Goal: Task Accomplishment & Management: Use online tool/utility

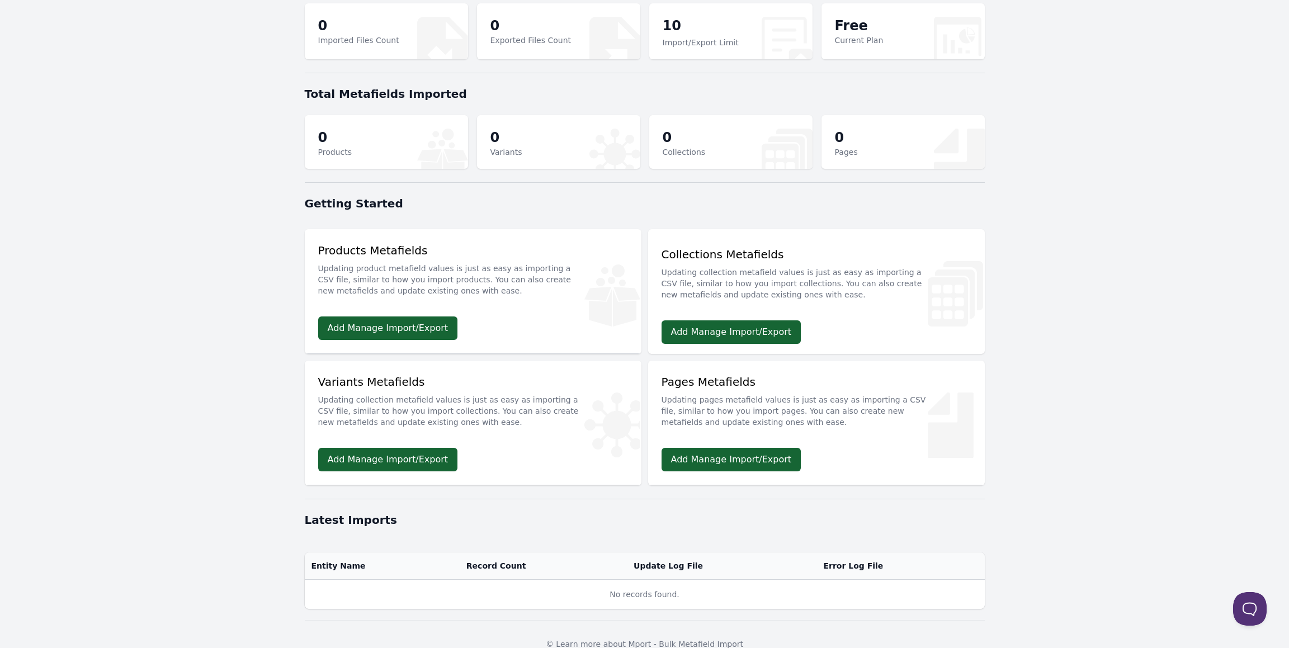
scroll to position [71, 0]
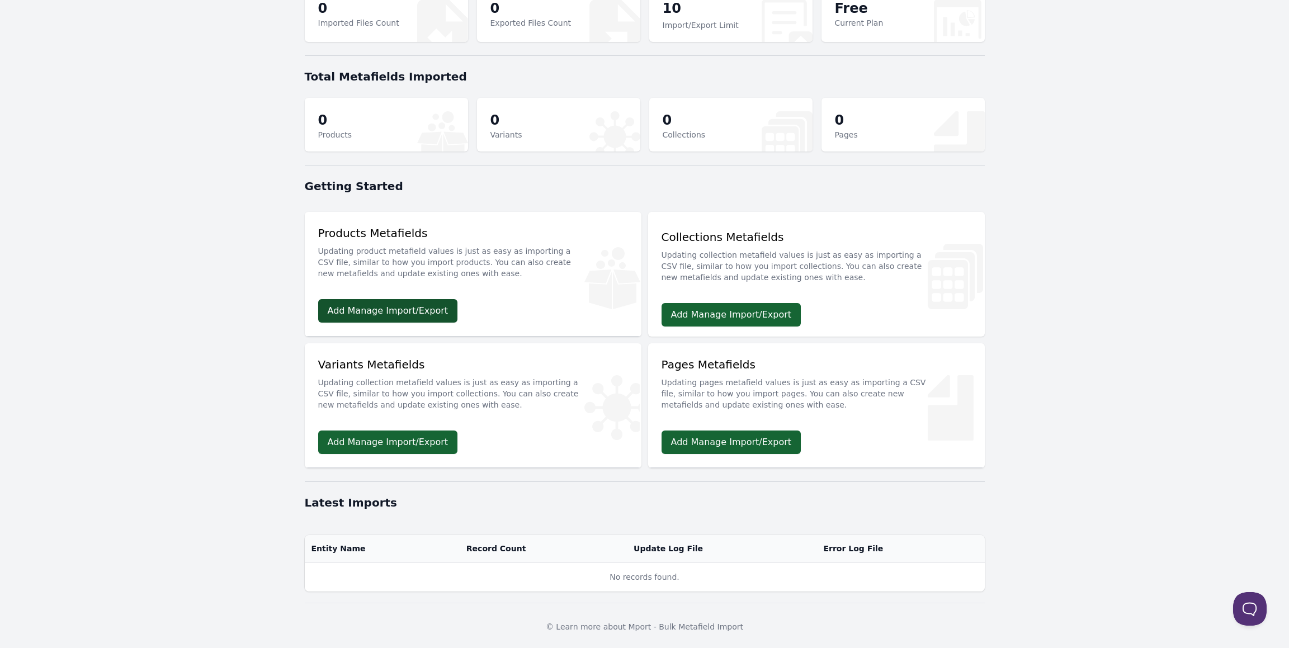
click at [450, 314] on link "Add Manage Import/Export" at bounding box center [388, 310] width 140 height 23
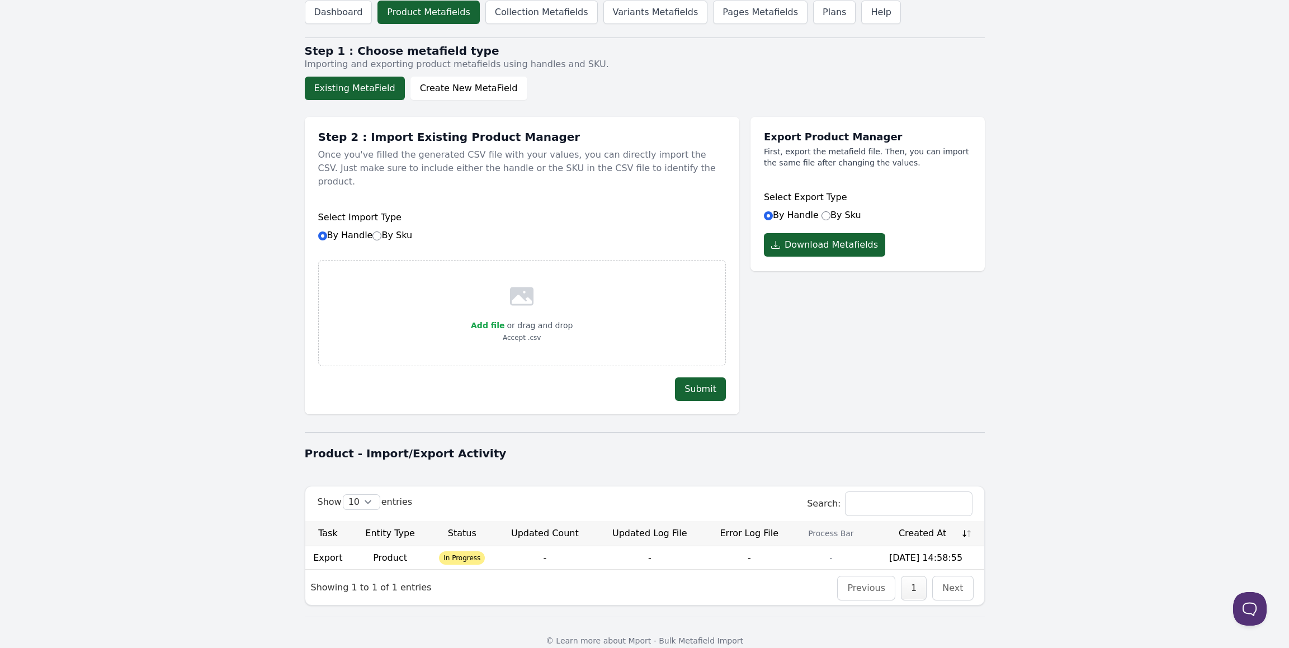
scroll to position [7, 0]
click at [421, 549] on td "Product" at bounding box center [390, 557] width 79 height 23
click at [389, 546] on td "Product" at bounding box center [390, 557] width 79 height 23
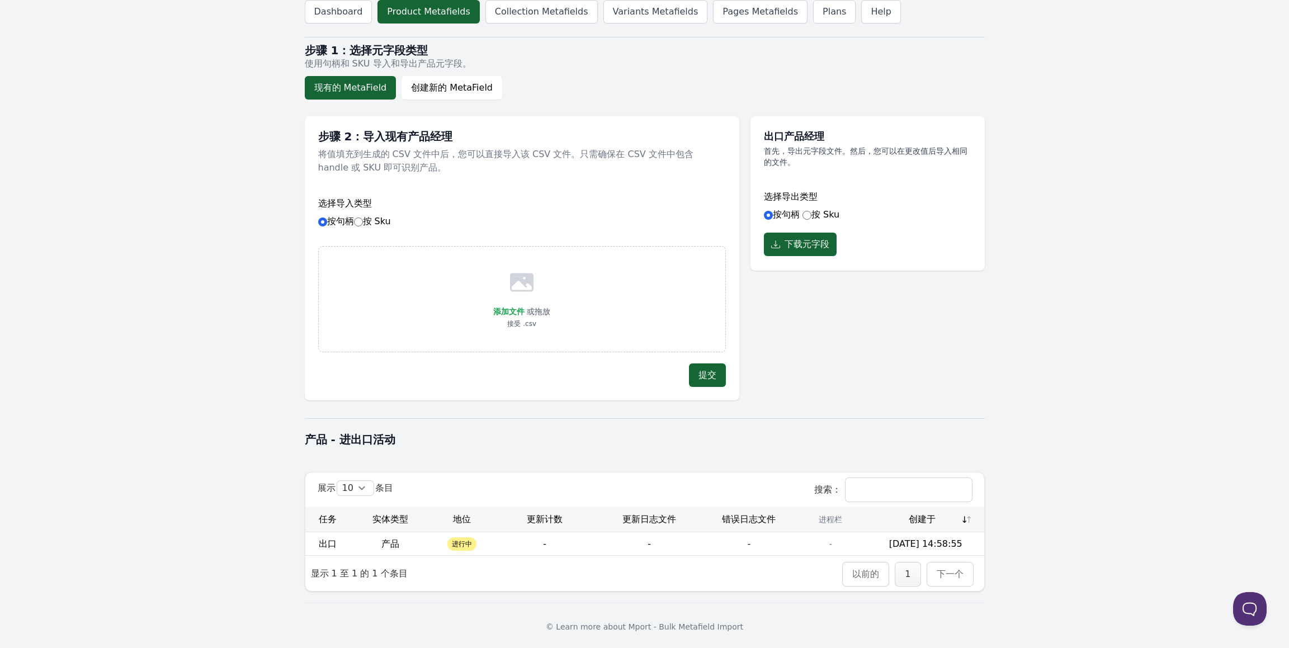
click at [483, 533] on td "进行中" at bounding box center [462, 544] width 65 height 23
click at [1094, 528] on body "Dashboard Product Metafields Collection Metafields Variants Metafields Pages Me…" at bounding box center [644, 321] width 1289 height 657
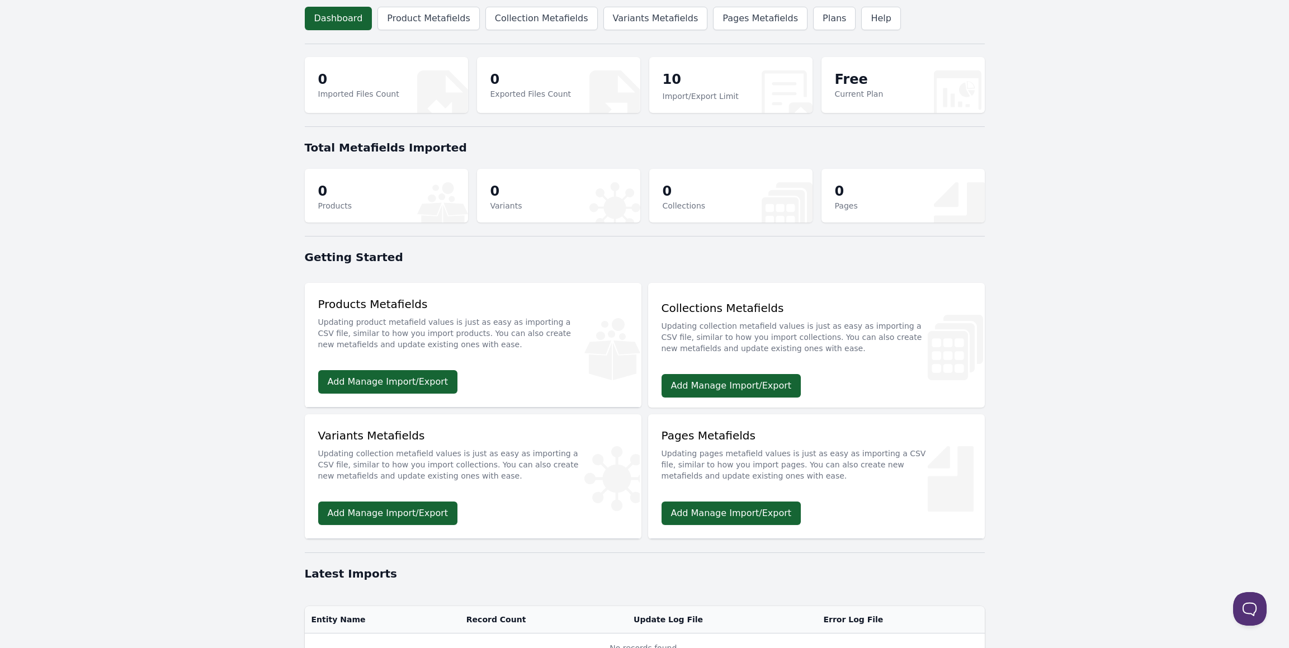
click at [680, 78] on p "10" at bounding box center [701, 80] width 76 height 20
click at [426, 381] on link "Add Manage Import/Export" at bounding box center [388, 381] width 140 height 23
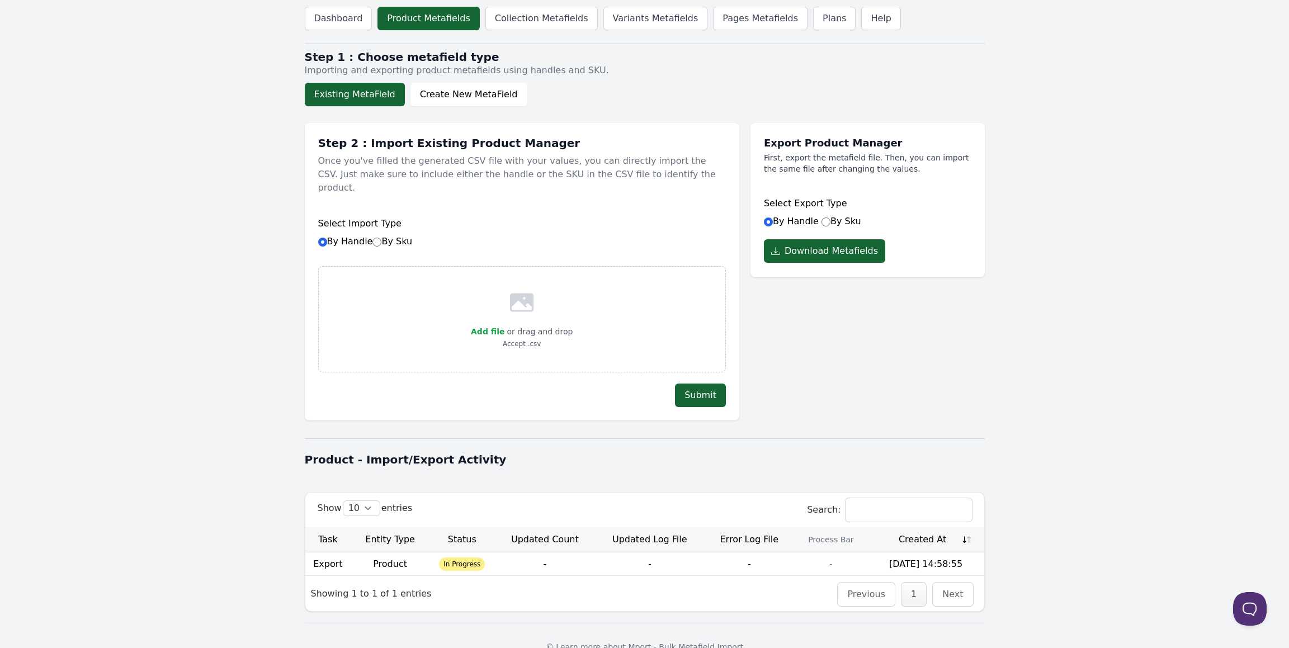
click at [465, 553] on td "In Progress" at bounding box center [462, 564] width 65 height 23
click at [462, 558] on span "In Progress" at bounding box center [462, 564] width 46 height 13
click at [403, 553] on td "Product" at bounding box center [390, 564] width 79 height 23
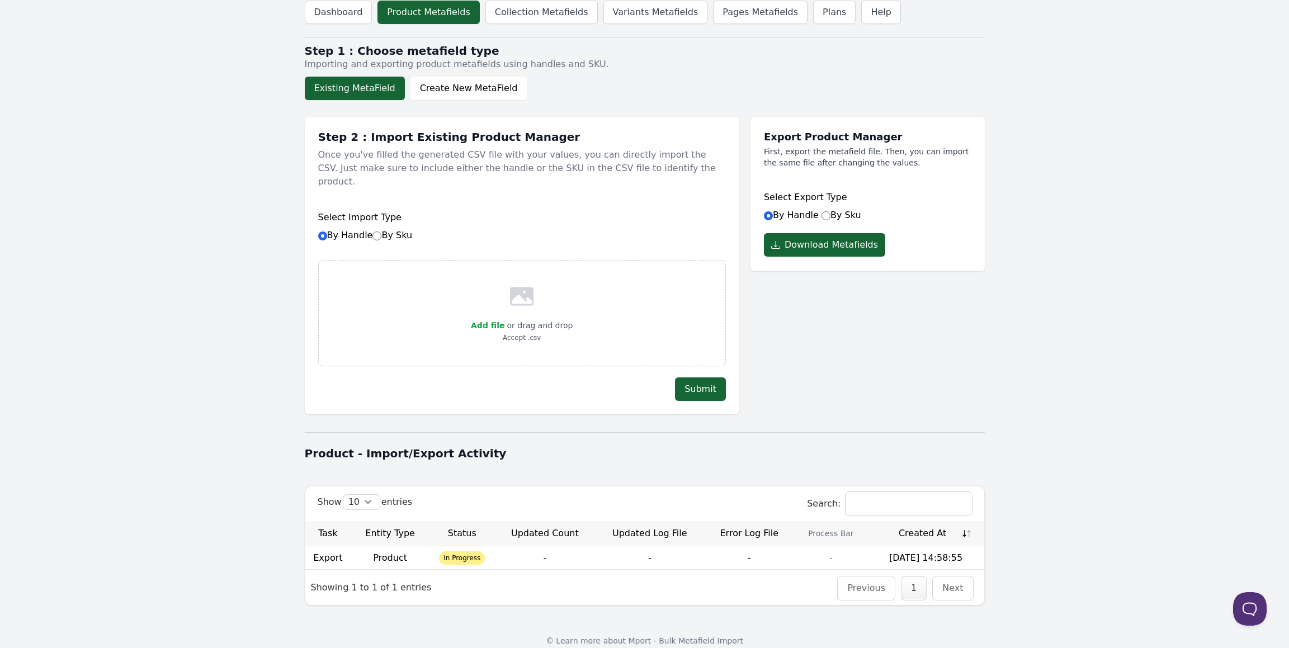
scroll to position [7, 0]
drag, startPoint x: 420, startPoint y: 529, endPoint x: 411, endPoint y: 535, distance: 10.1
click at [419, 529] on table "Task Entity Type Status Updated Count Updated Log File Error Log File Process B…" at bounding box center [644, 545] width 679 height 49
click at [376, 546] on td "Product" at bounding box center [390, 557] width 79 height 23
click at [791, 546] on td "-" at bounding box center [750, 557] width 90 height 23
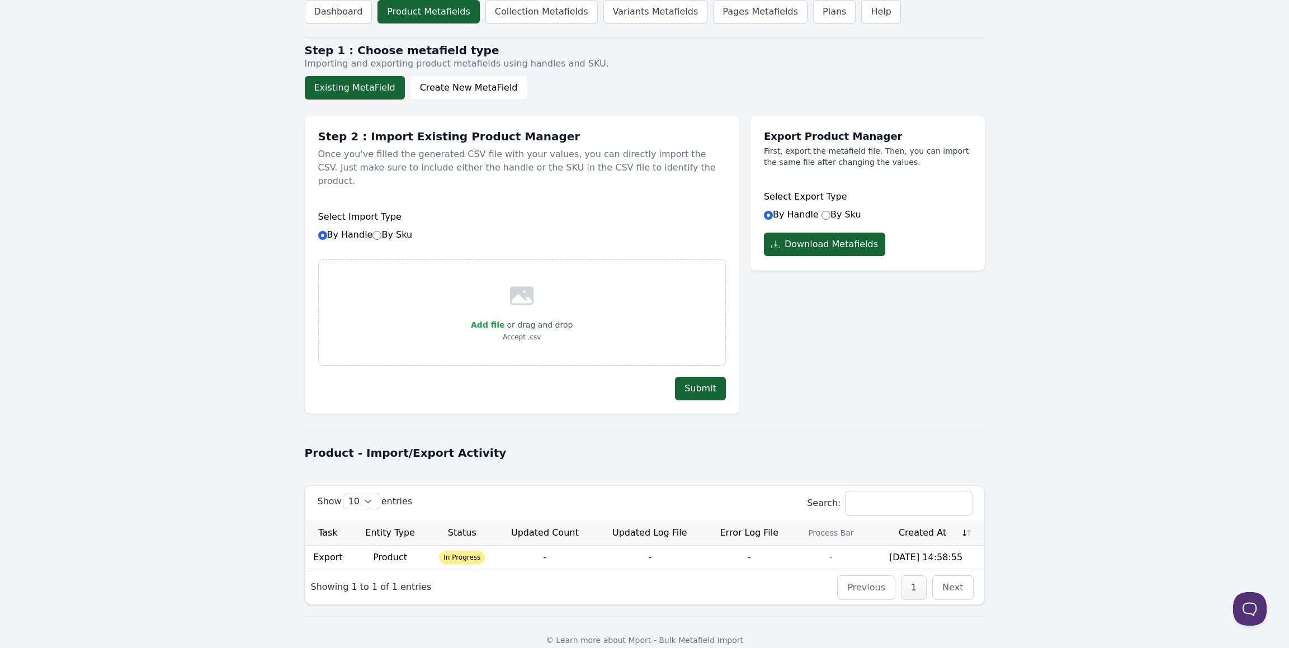
click at [736, 546] on td "-" at bounding box center [750, 557] width 90 height 23
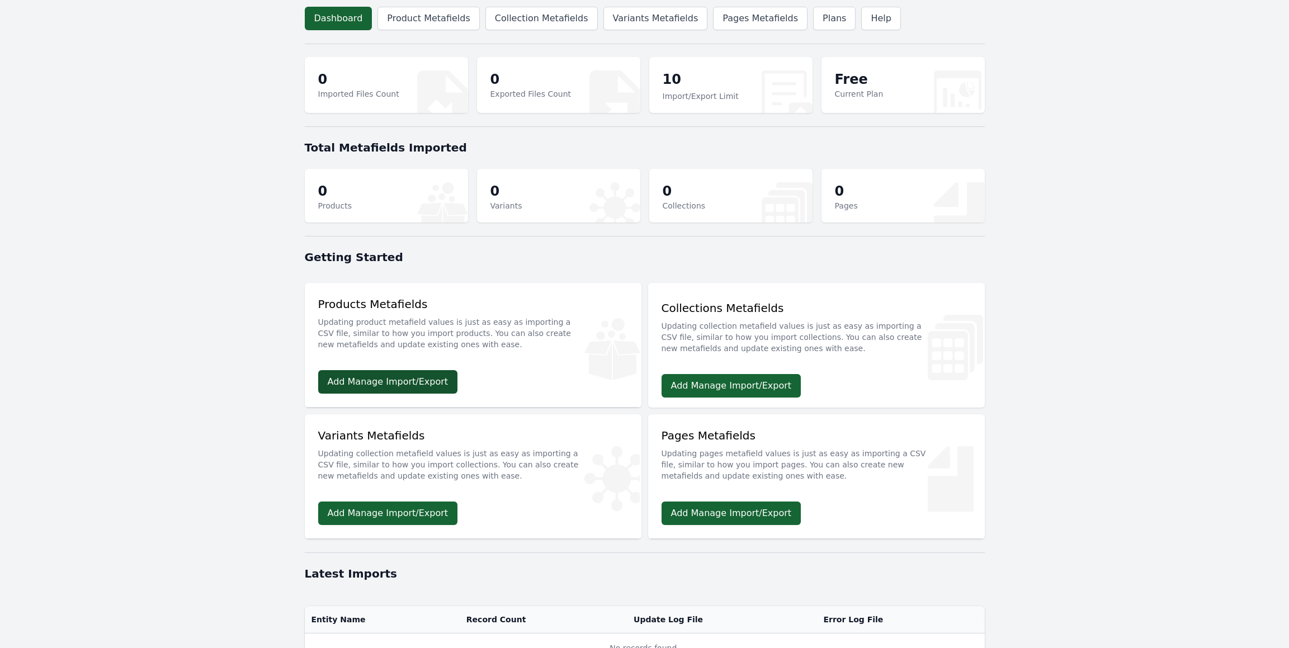
click at [360, 389] on link "Add Manage Import/Export" at bounding box center [388, 381] width 140 height 23
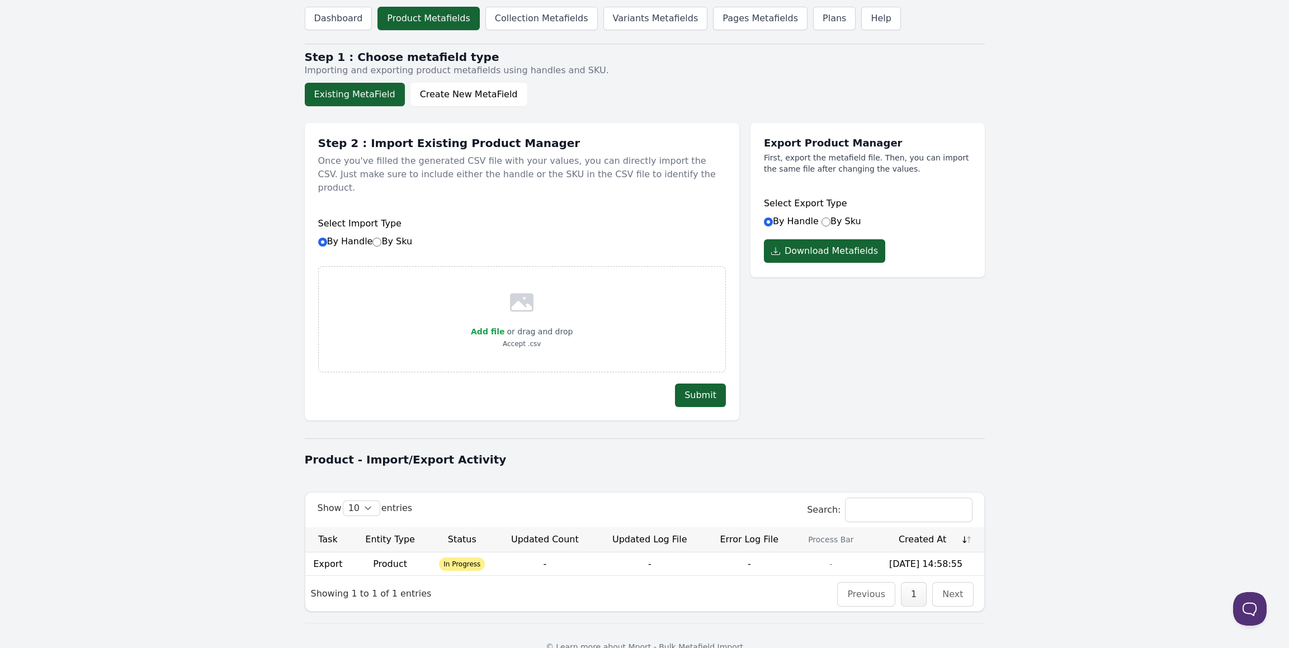
click at [425, 559] on td "Product" at bounding box center [390, 564] width 79 height 23
click at [478, 558] on span "In Progress" at bounding box center [462, 564] width 46 height 13
